Goal: Information Seeking & Learning: Learn about a topic

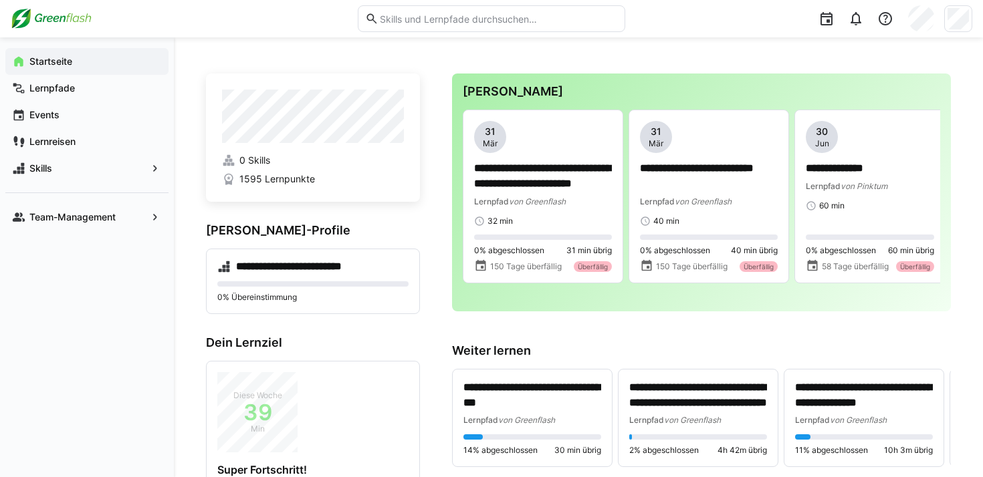
scroll to position [6, 0]
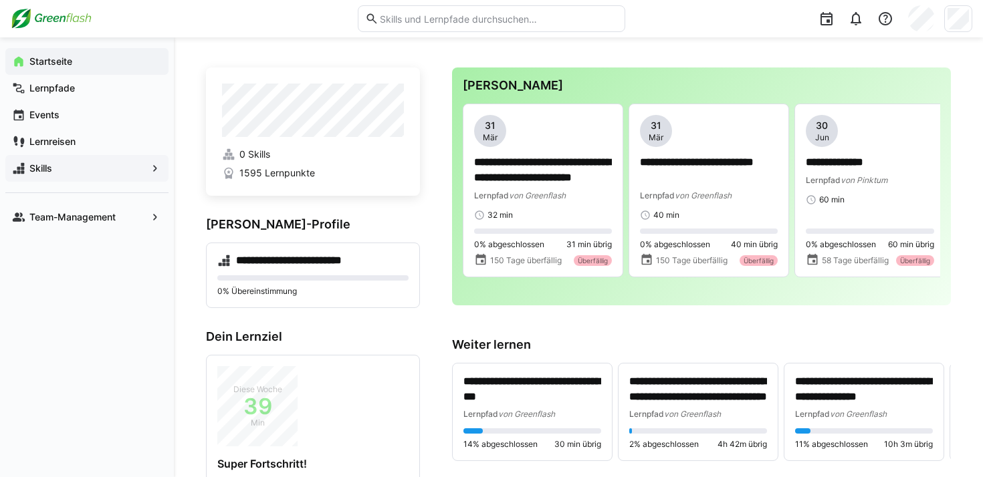
click at [82, 166] on span "Skills" at bounding box center [86, 168] width 119 height 13
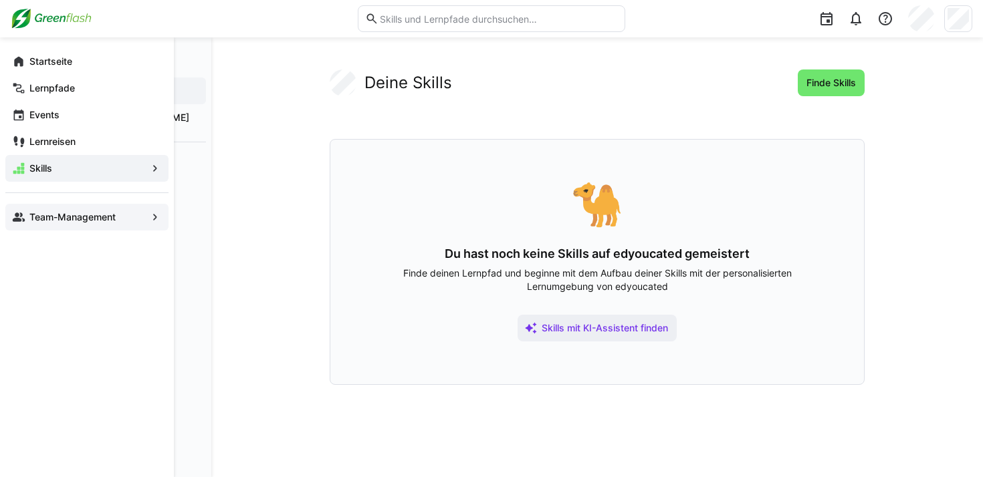
click at [118, 219] on span "Team-Management" at bounding box center [86, 217] width 119 height 13
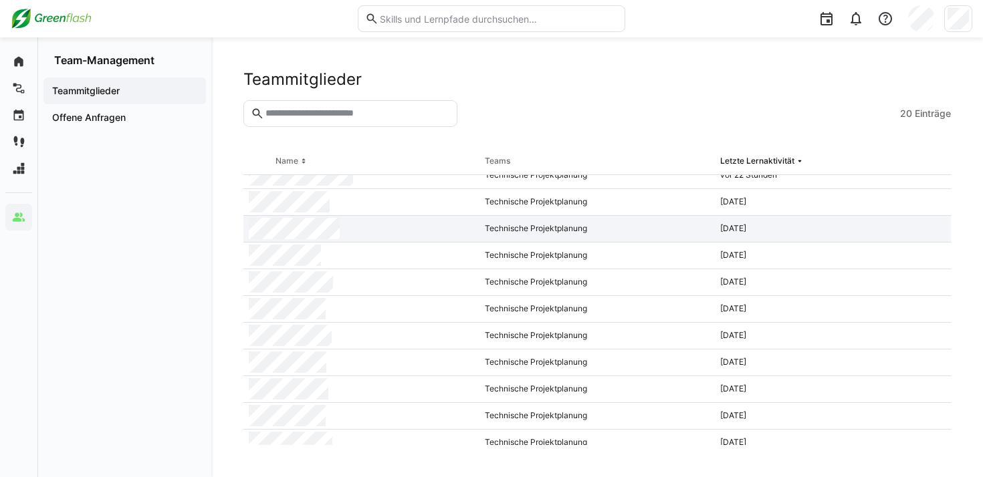
scroll to position [177, 0]
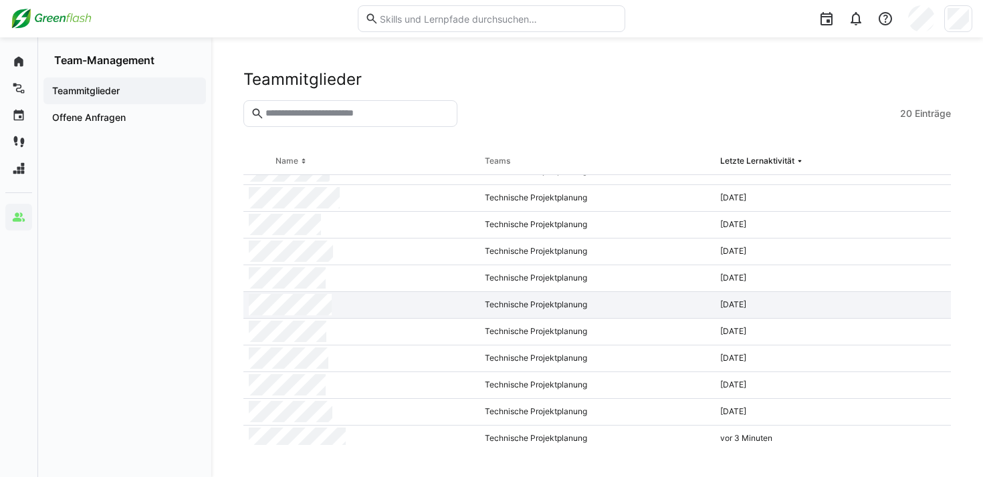
click at [340, 306] on div at bounding box center [361, 305] width 236 height 27
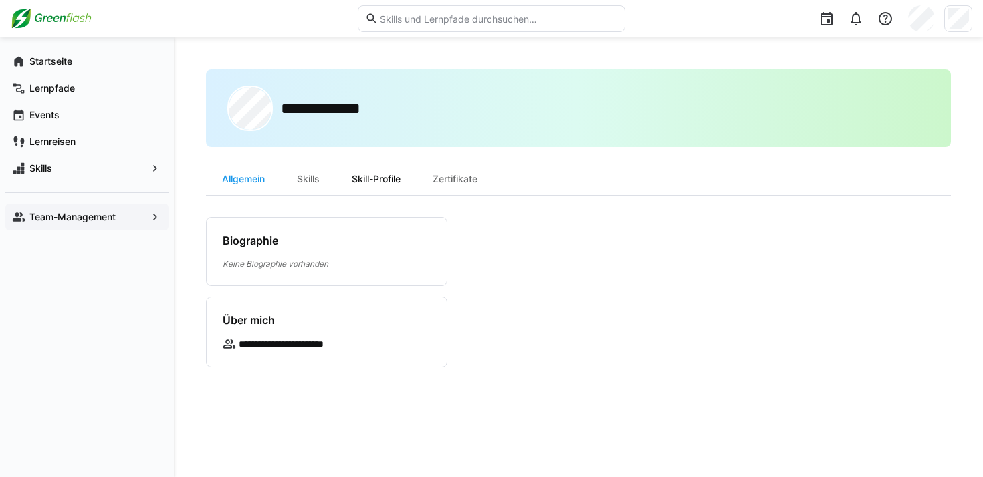
click at [365, 175] on div "Skill-Profile" at bounding box center [376, 179] width 81 height 32
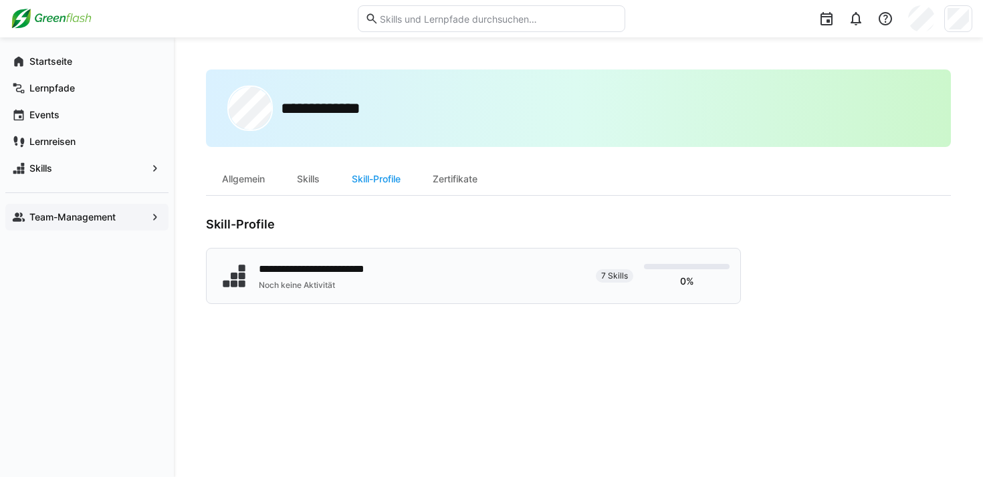
click at [387, 284] on div "Noch keine Aktivität" at bounding box center [324, 285] width 130 height 11
